Goal: Navigation & Orientation: Find specific page/section

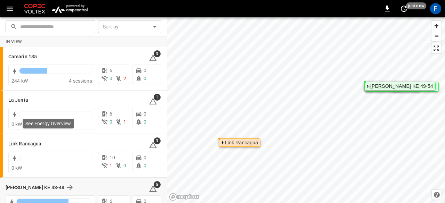
scroll to position [62, 0]
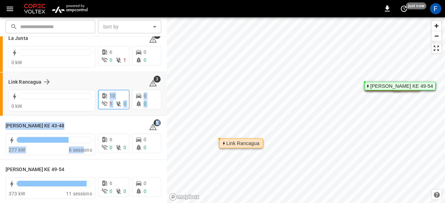
click at [95, 93] on div "In View Camarin 185 3 244 kW 4 sessions 6 0 2 0 0 La Junta 1 0 kW 6 0 1 0 0 Lin…" at bounding box center [83, 90] width 167 height 230
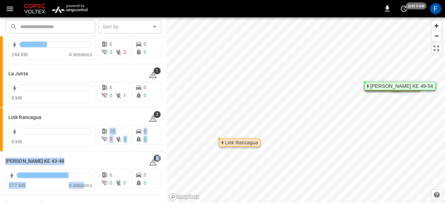
scroll to position [0, 0]
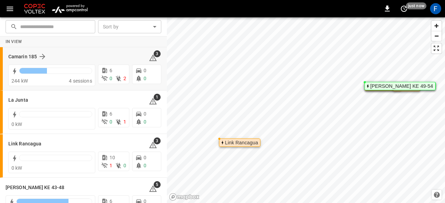
click at [161, 83] on div "Camarin 185 3 244 kW 4 sessions 6 0 2 0 0" at bounding box center [83, 68] width 167 height 43
